Goal: Task Accomplishment & Management: Complete application form

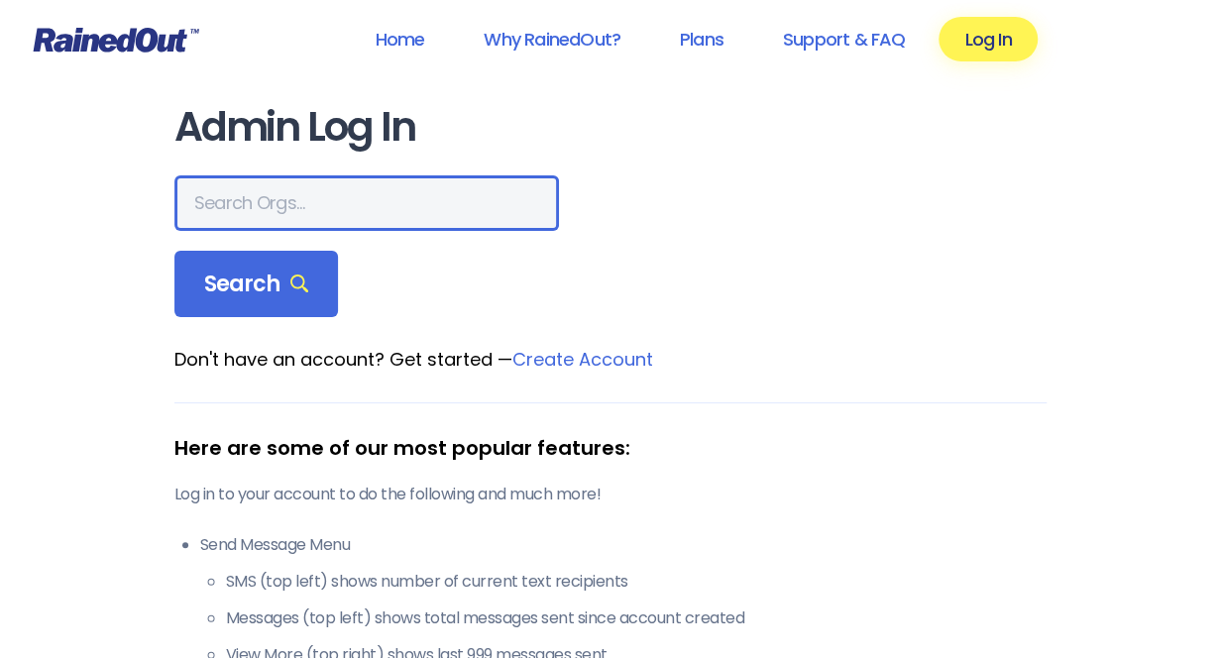
click at [343, 209] on input "text" at bounding box center [366, 203] width 385 height 56
type input "northwestern"
click at [285, 296] on span "Search" at bounding box center [256, 285] width 105 height 28
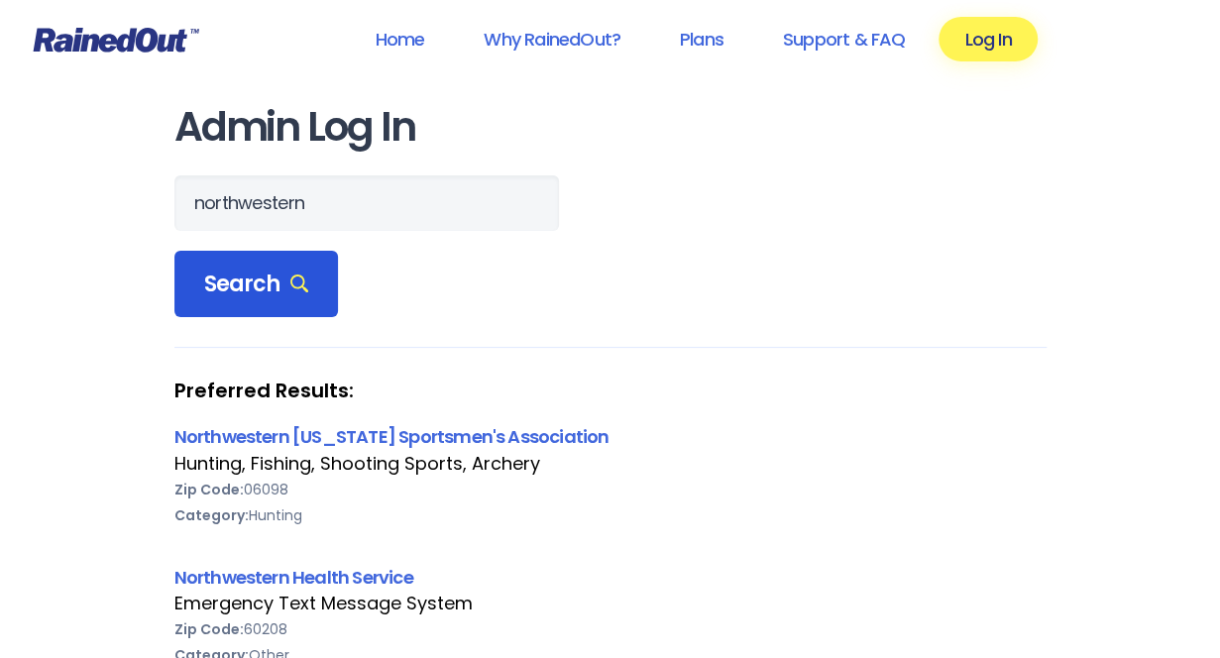
click at [559, 442] on link "Northwestern [US_STATE] Sportsmen's Association" at bounding box center [391, 436] width 435 height 25
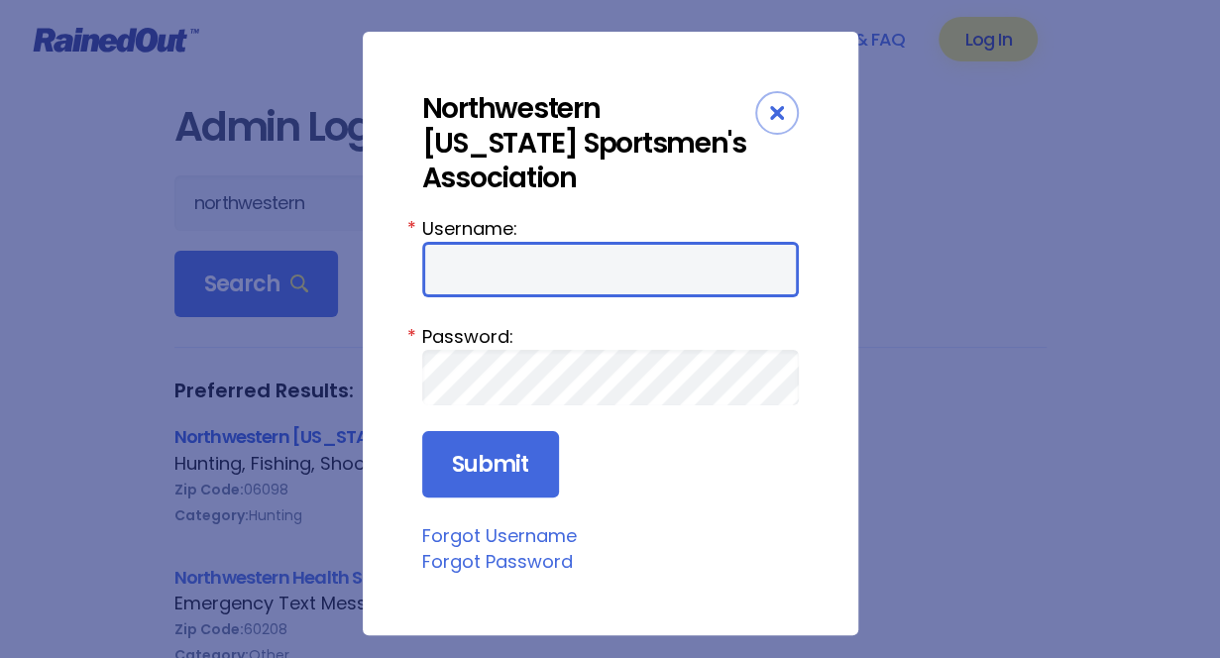
type input "NWCSA_ADMIN"
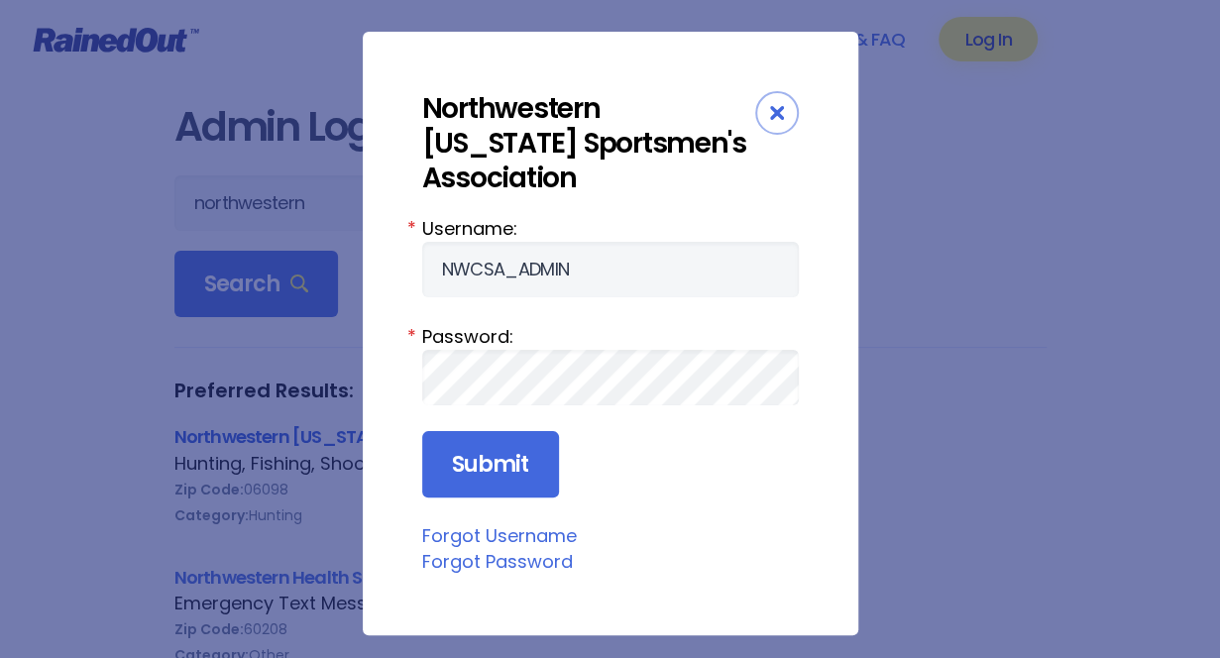
click at [517, 467] on input "Submit" at bounding box center [490, 464] width 137 height 67
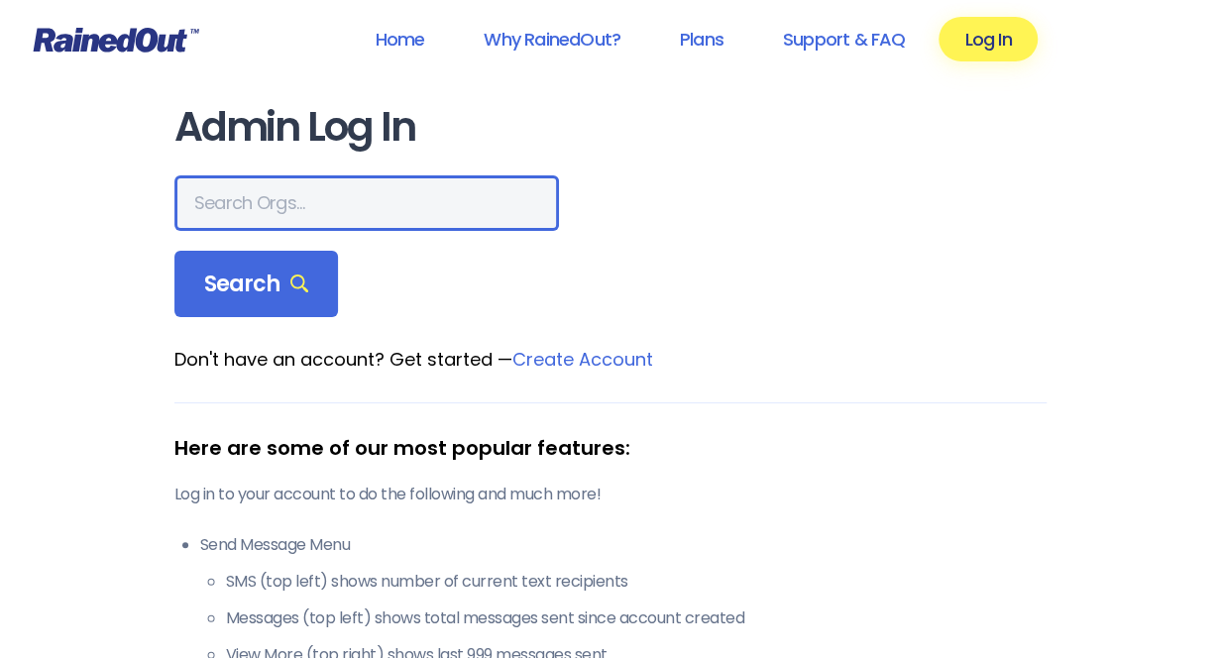
click at [252, 213] on input "text" at bounding box center [366, 203] width 385 height 56
type input "m"
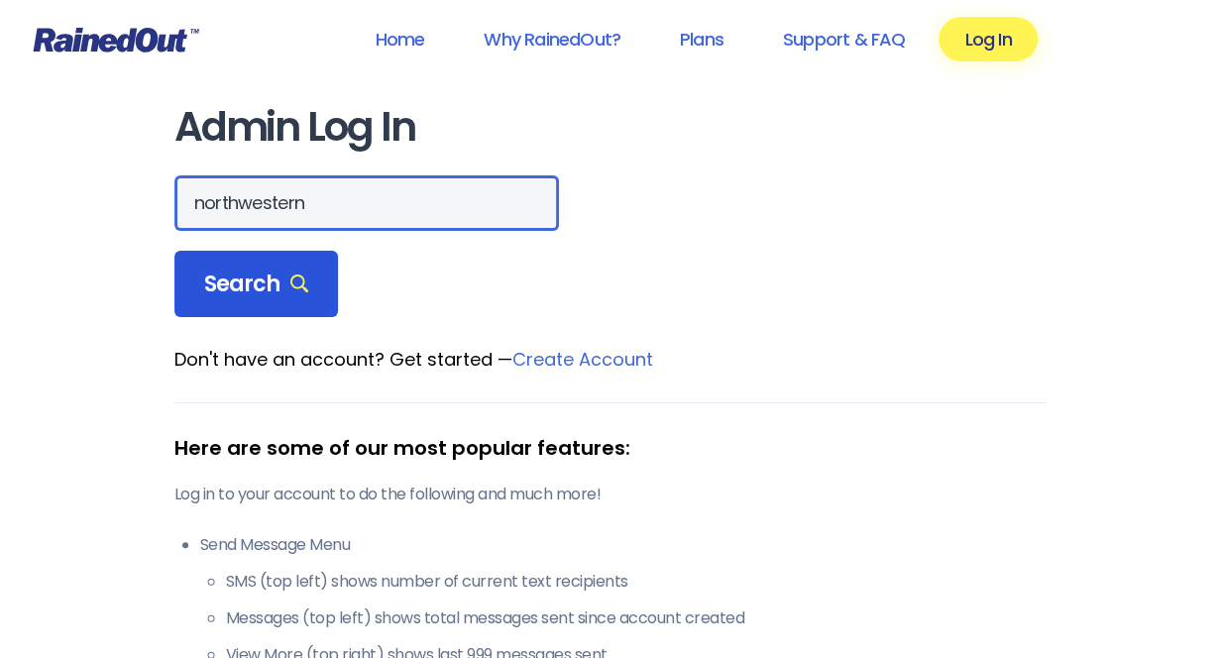
type input "northwestern"
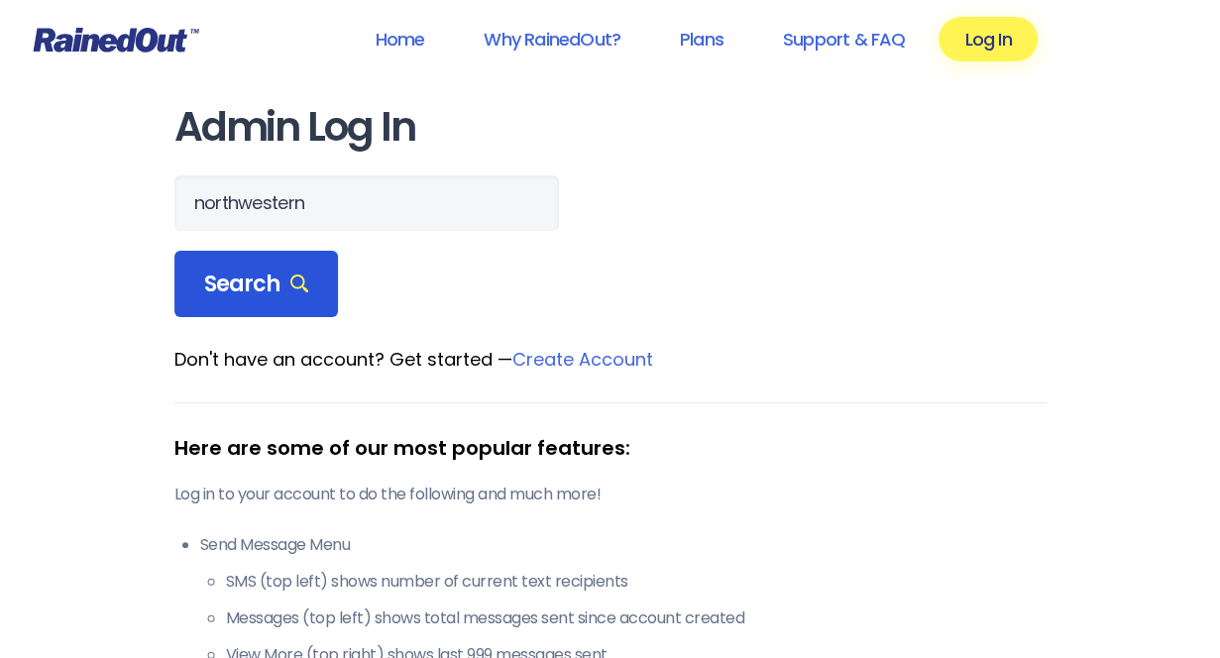
click at [236, 261] on div "Search" at bounding box center [256, 284] width 165 height 67
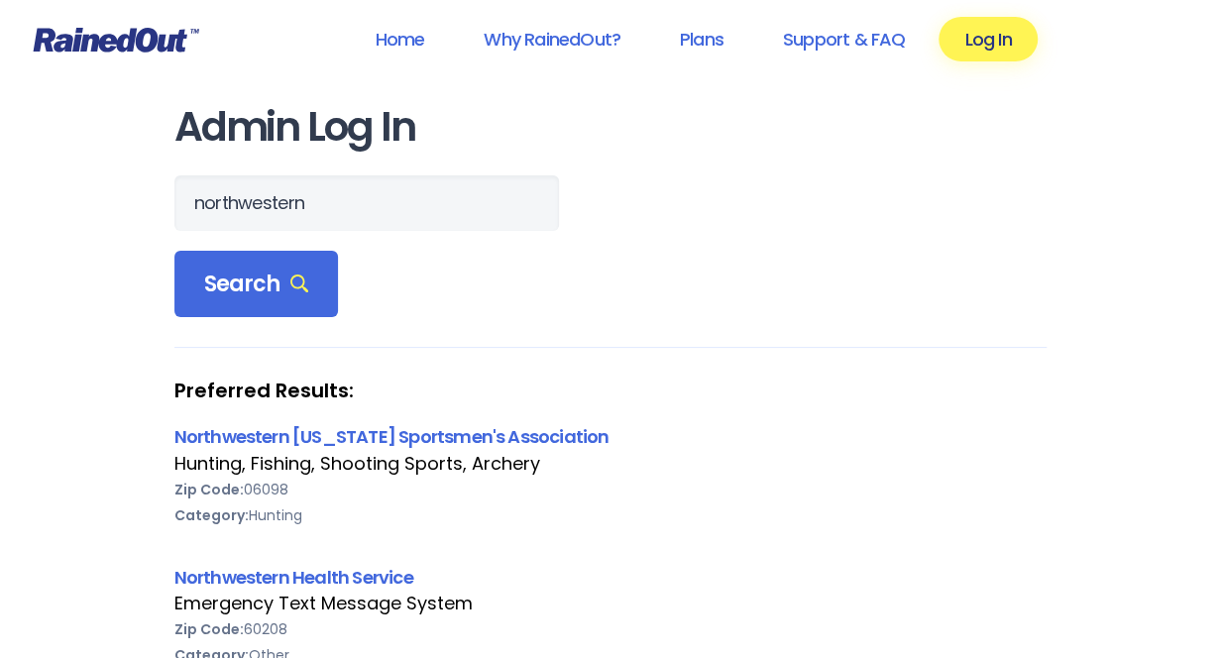
click at [278, 461] on div "Hunting, Fishing, Shooting Sports, Archery" at bounding box center [610, 464] width 872 height 26
click at [280, 448] on link "Northwestern [US_STATE] Sportsmen's Association" at bounding box center [391, 436] width 435 height 25
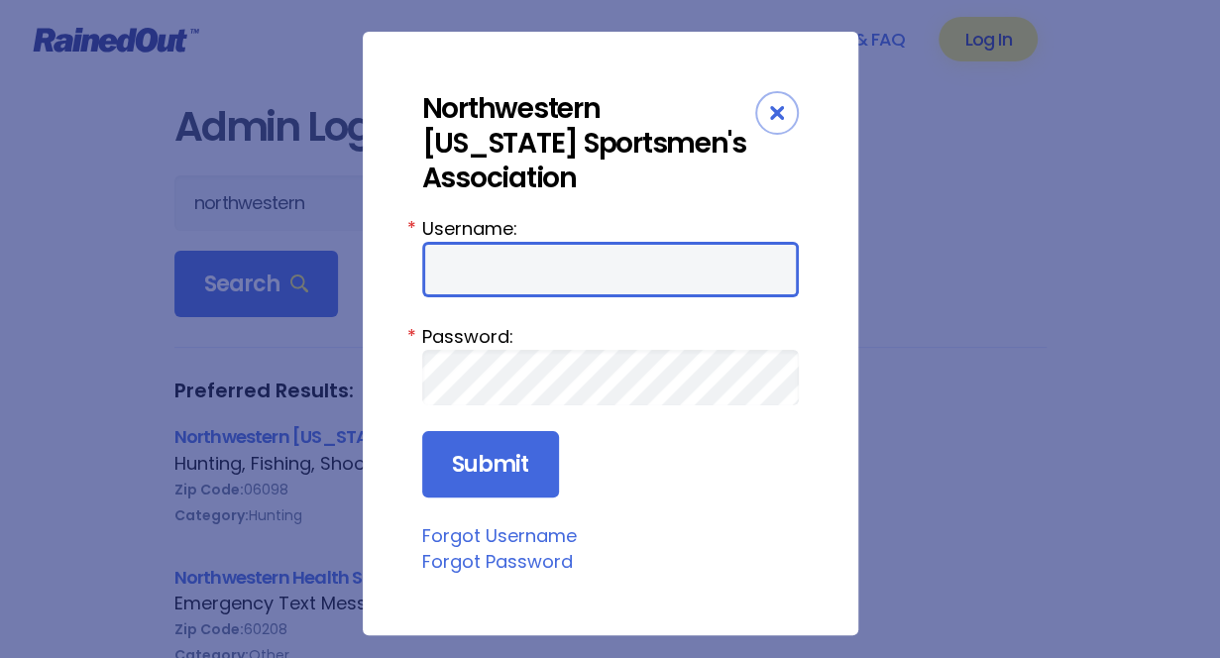
type input "NWCSA_ADMIN"
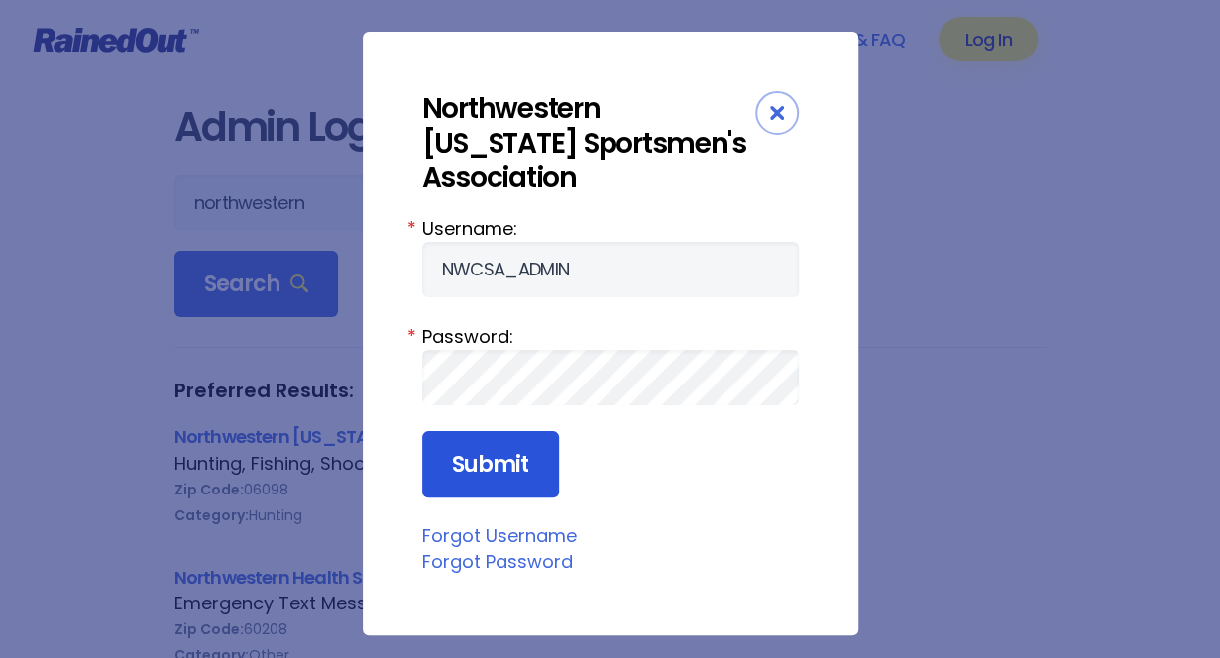
click at [462, 485] on input "Submit" at bounding box center [490, 464] width 137 height 67
